Goal: Task Accomplishment & Management: Use online tool/utility

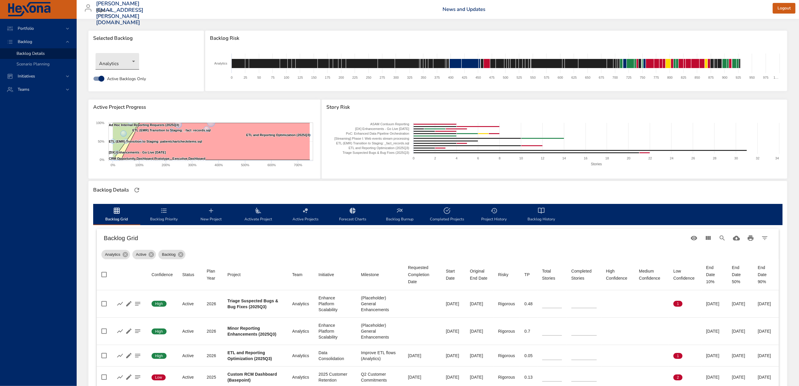
click at [122, 58] on body "Portfolio Backlog Backlog Details Scenario Planning Initiatives Teams [PERSON_N…" at bounding box center [399, 193] width 799 height 386
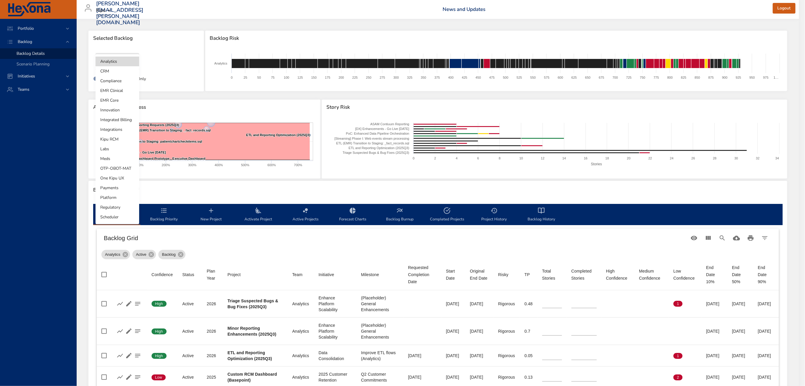
click at [123, 120] on li "Integrated Billing" at bounding box center [117, 120] width 44 height 10
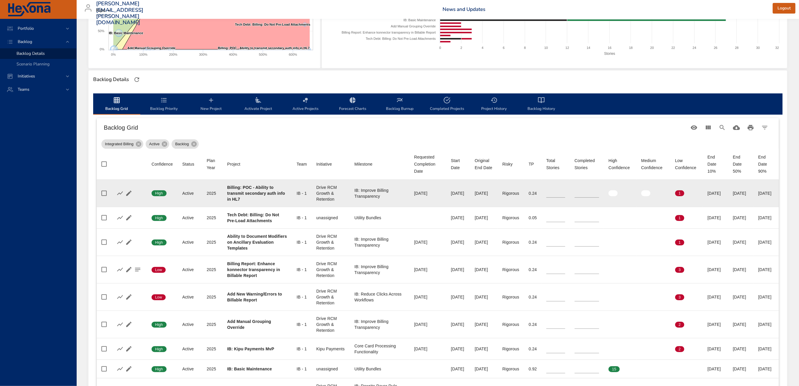
scroll to position [118, 0]
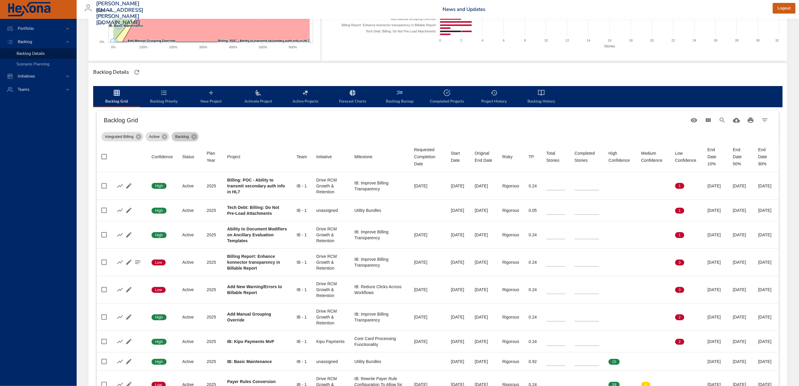
drag, startPoint x: 193, startPoint y: 136, endPoint x: 510, endPoint y: 145, distance: 317.0
click at [193, 136] on icon at bounding box center [194, 137] width 6 height 6
click at [448, 157] on div "Start Date" at bounding box center [455, 157] width 14 height 14
type input "*"
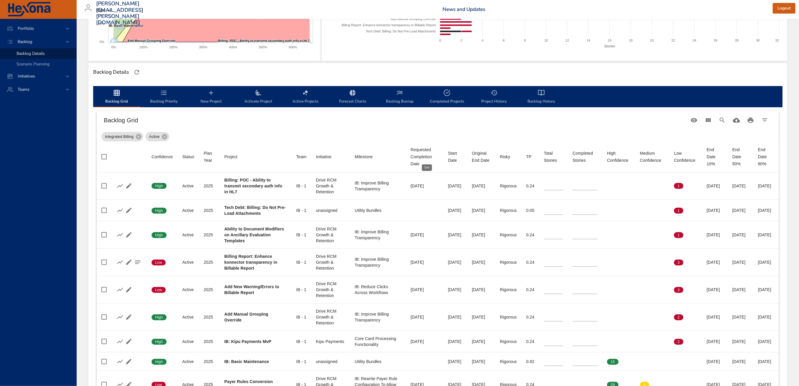
type input "*"
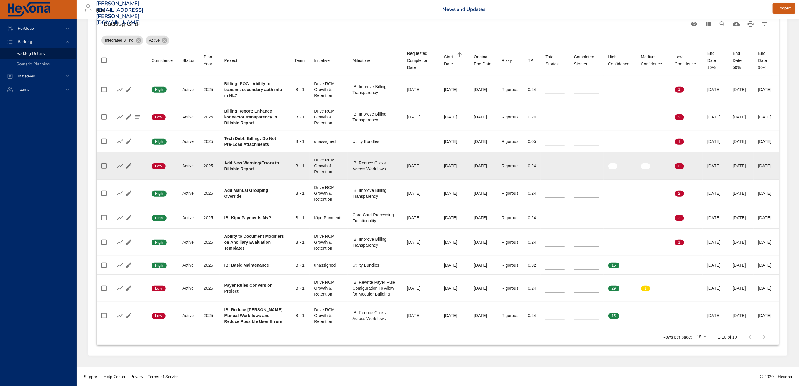
scroll to position [236, 0]
